Goal: Information Seeking & Learning: Learn about a topic

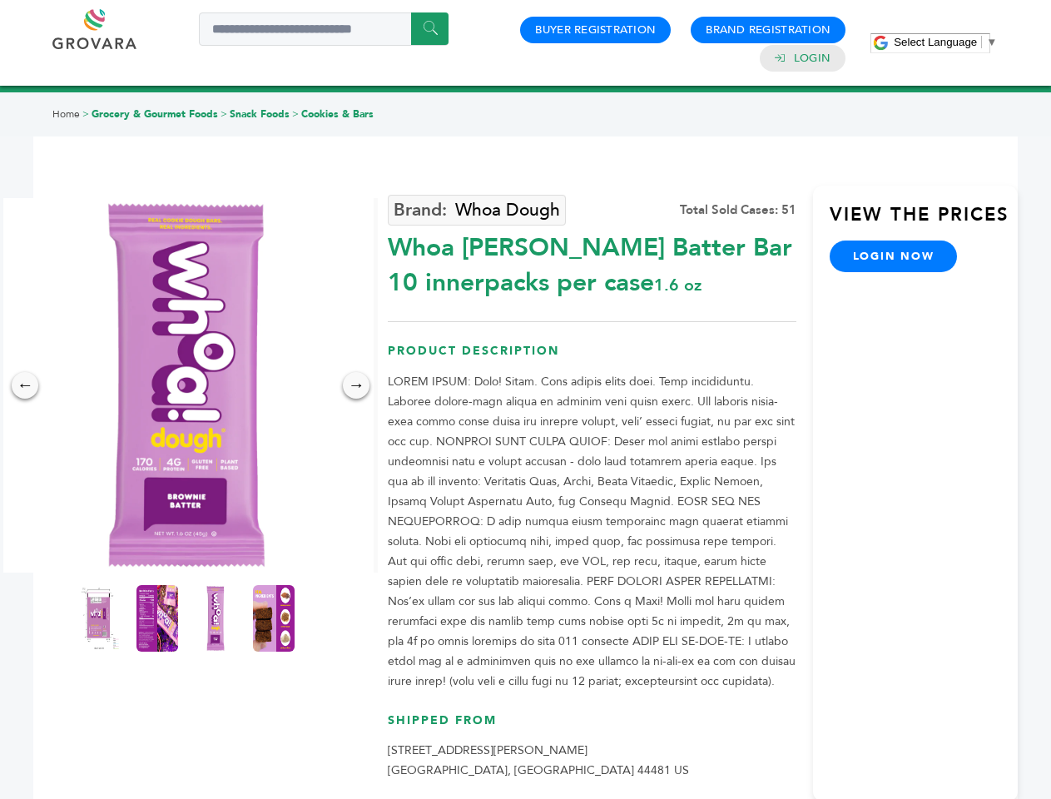
click at [945, 42] on span "Select Language" at bounding box center [935, 42] width 83 height 12
click at [186, 385] on img at bounding box center [186, 385] width 374 height 374
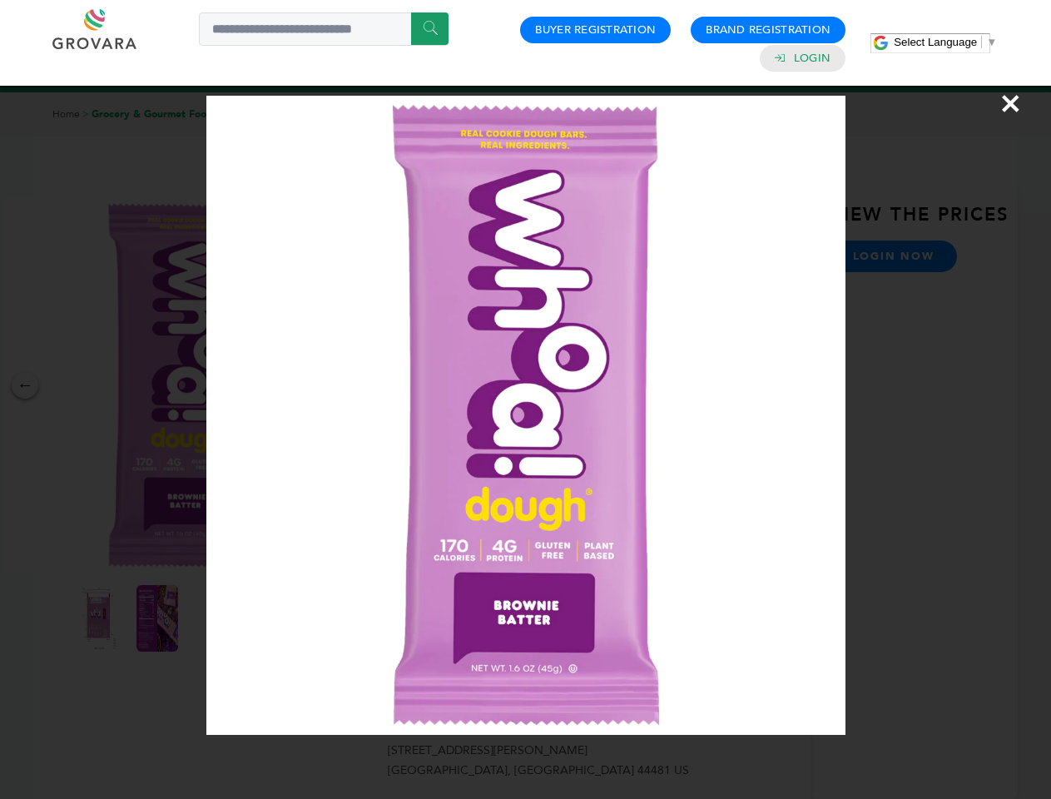
click at [25, 385] on div "×" at bounding box center [525, 399] width 1051 height 799
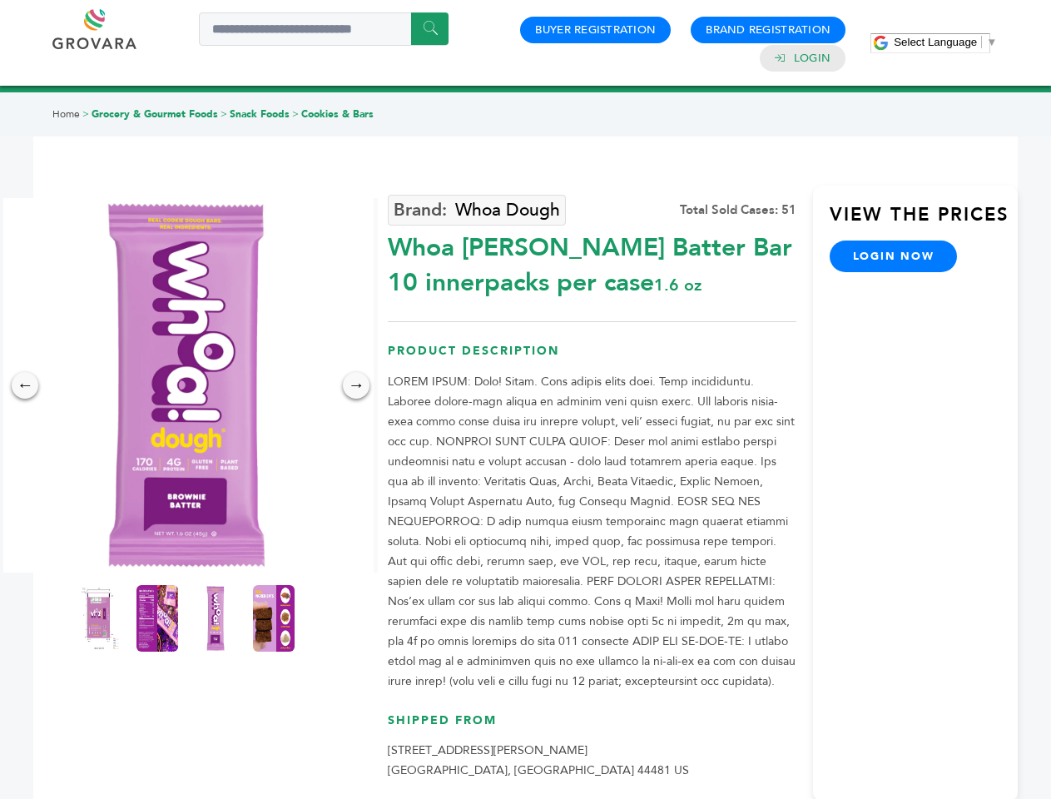
click at [356, 385] on div "→" at bounding box center [356, 385] width 27 height 27
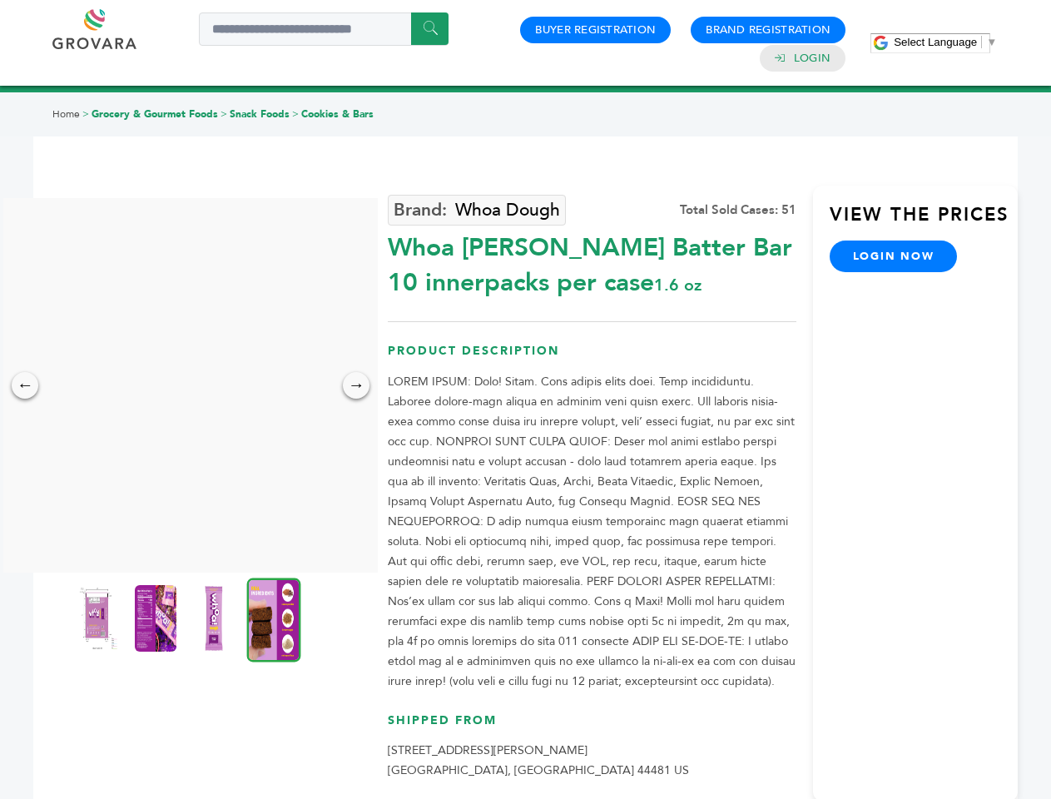
click at [99, 618] on img at bounding box center [98, 618] width 42 height 67
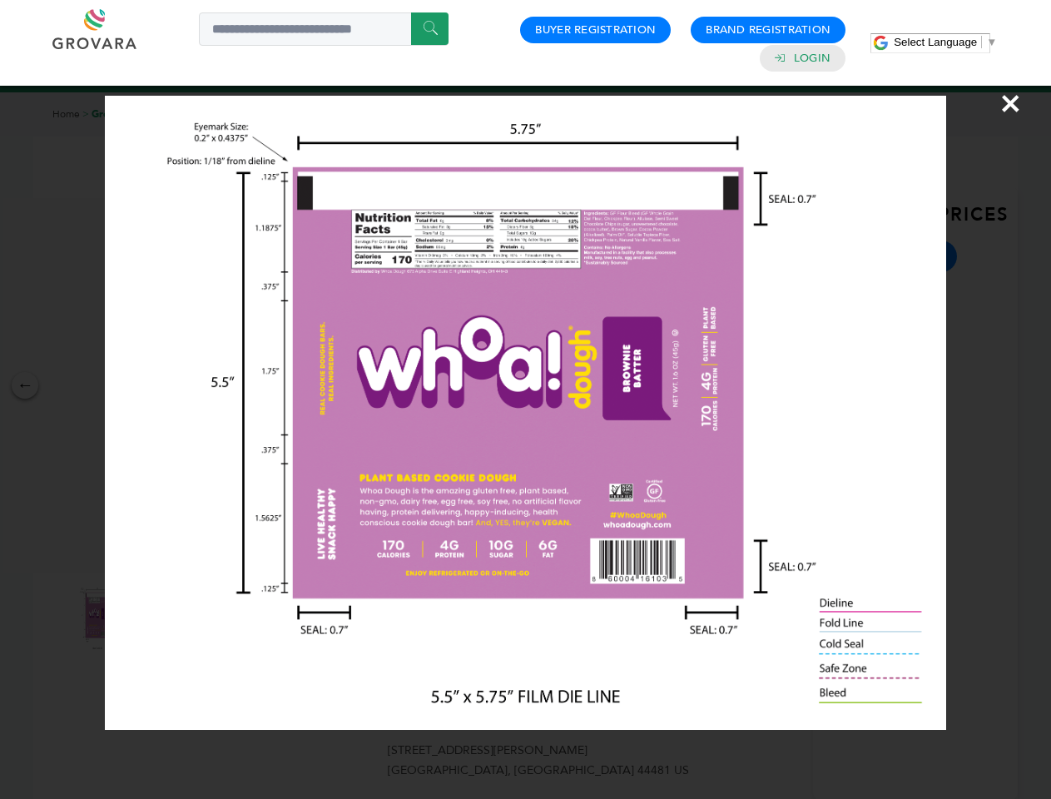
click at [157, 618] on div "×" at bounding box center [525, 399] width 1051 height 799
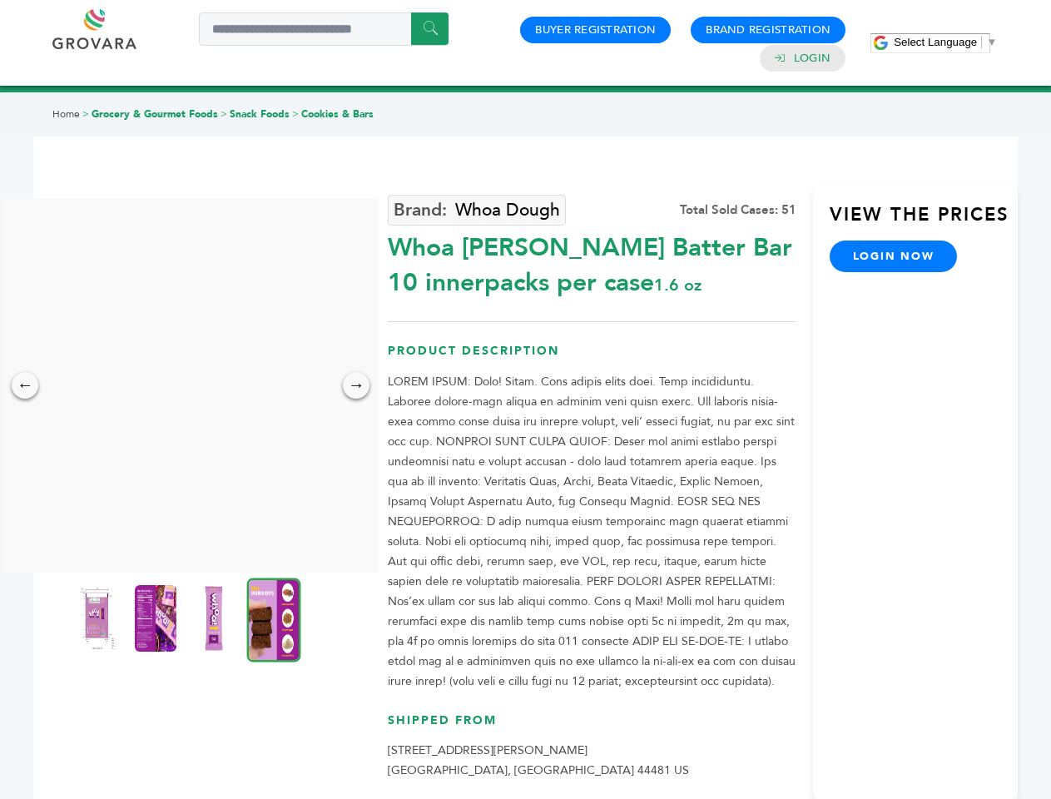
click at [215, 618] on img at bounding box center [214, 618] width 42 height 67
click at [0, 0] on div "×" at bounding box center [0, 0] width 0 height 0
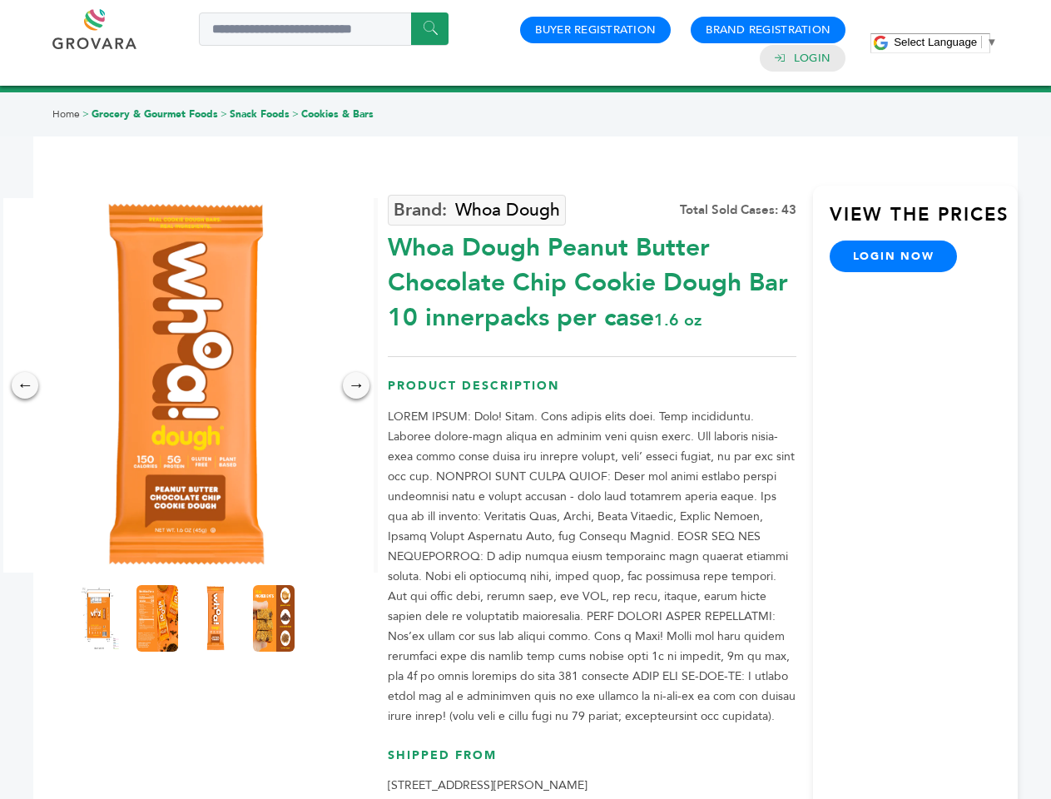
click at [945, 42] on span "Select Language" at bounding box center [935, 42] width 83 height 12
click at [186, 385] on img at bounding box center [186, 385] width 374 height 374
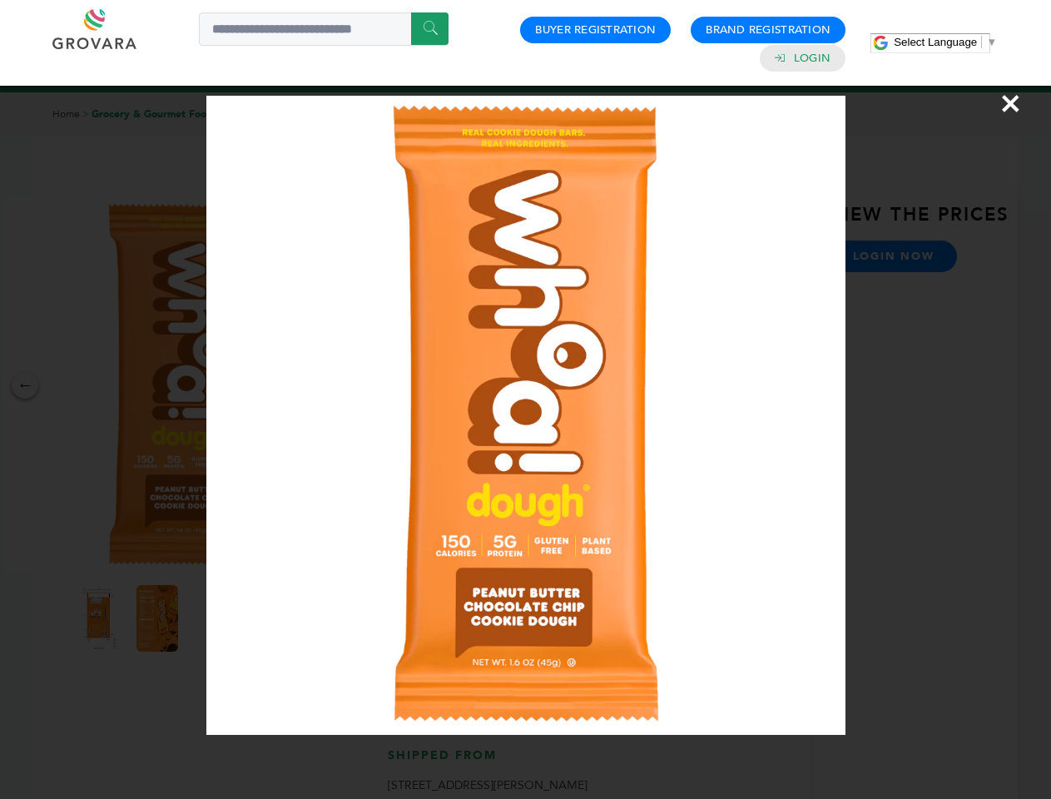
click at [25, 385] on div "×" at bounding box center [525, 399] width 1051 height 799
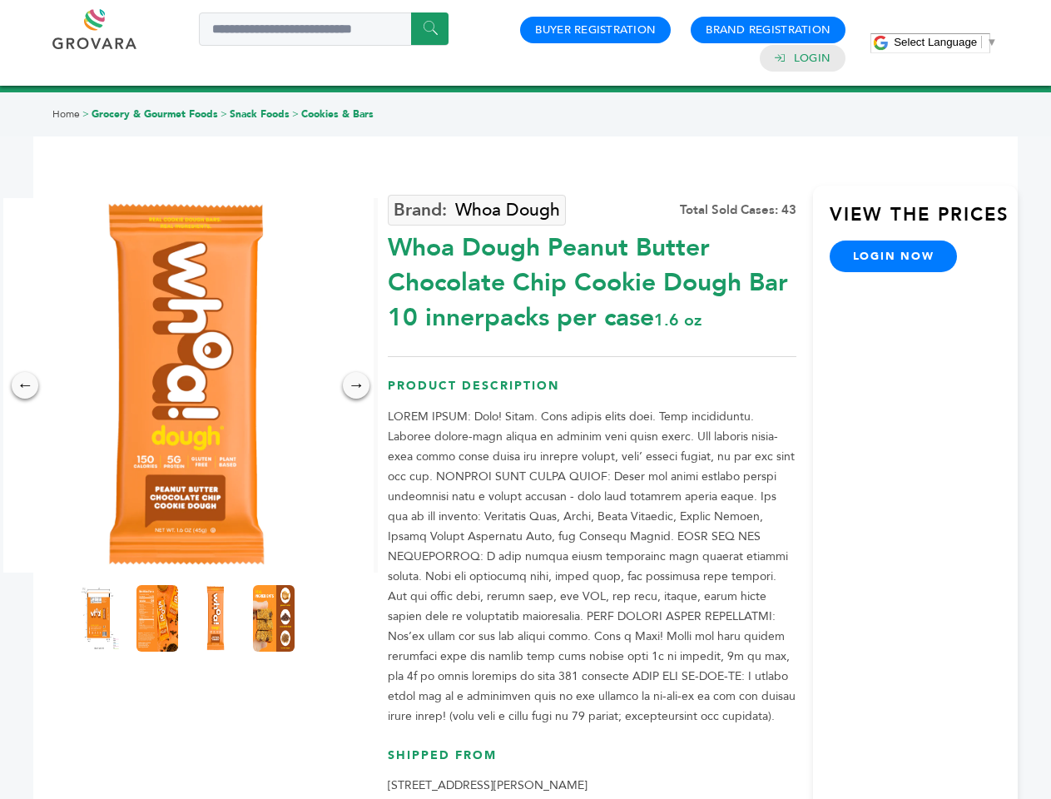
click at [356, 385] on div "→" at bounding box center [356, 385] width 27 height 27
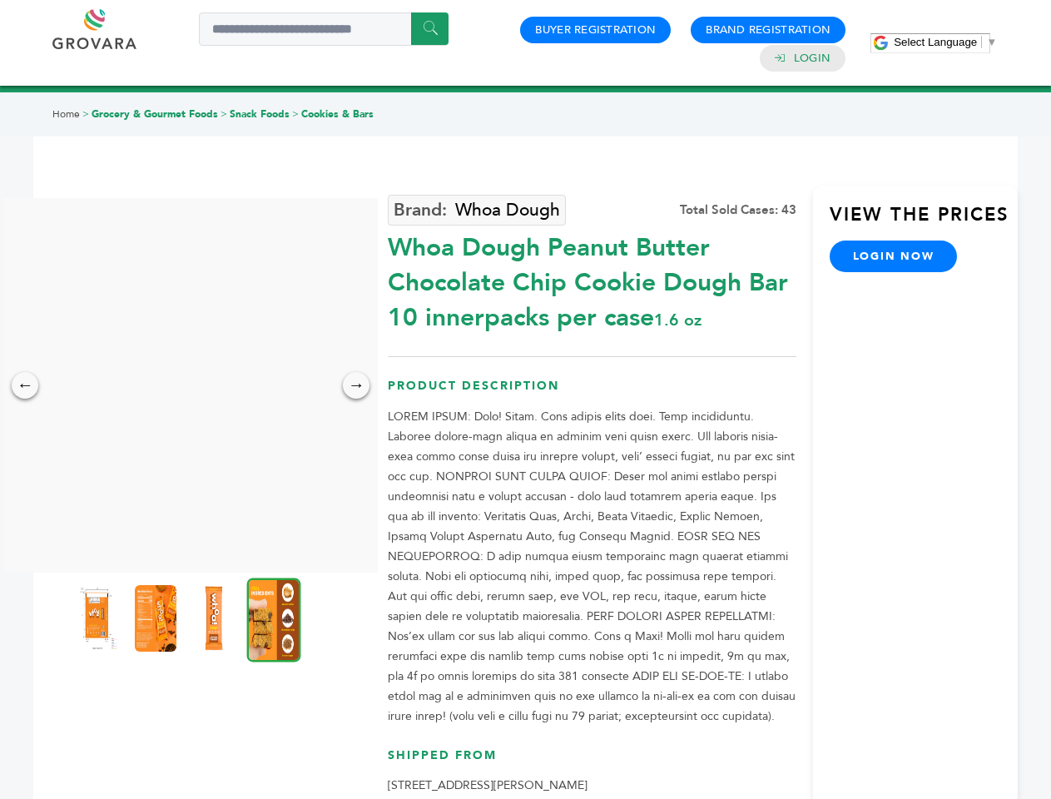
click at [99, 618] on img at bounding box center [98, 618] width 42 height 67
click at [0, 0] on div "×" at bounding box center [0, 0] width 0 height 0
click at [215, 618] on img at bounding box center [214, 618] width 42 height 67
click at [0, 0] on div "×" at bounding box center [0, 0] width 0 height 0
